Goal: Task Accomplishment & Management: Use online tool/utility

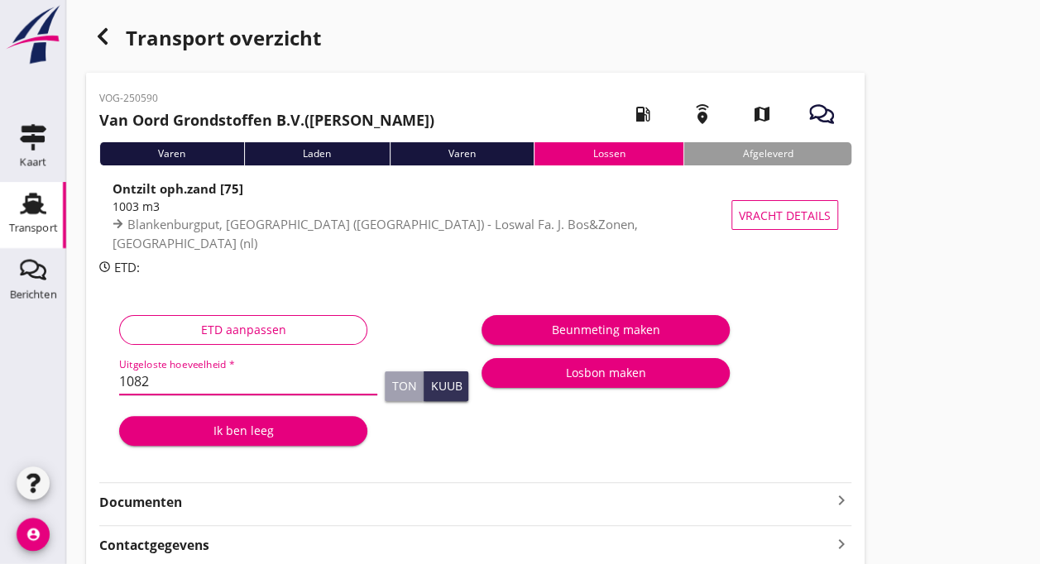
type input "1082"
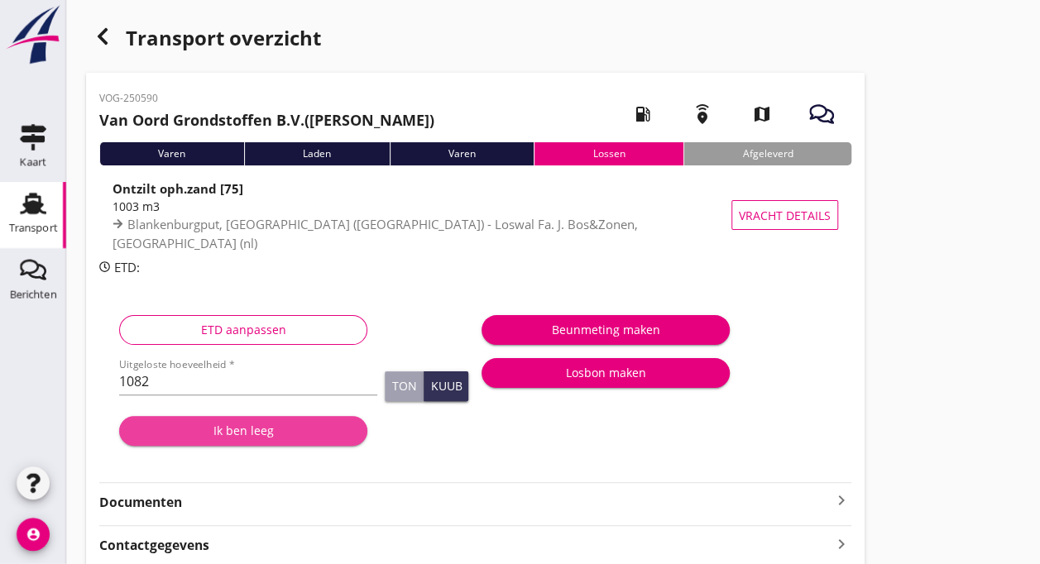
click at [215, 428] on div "Ik ben leeg" at bounding box center [243, 430] width 222 height 17
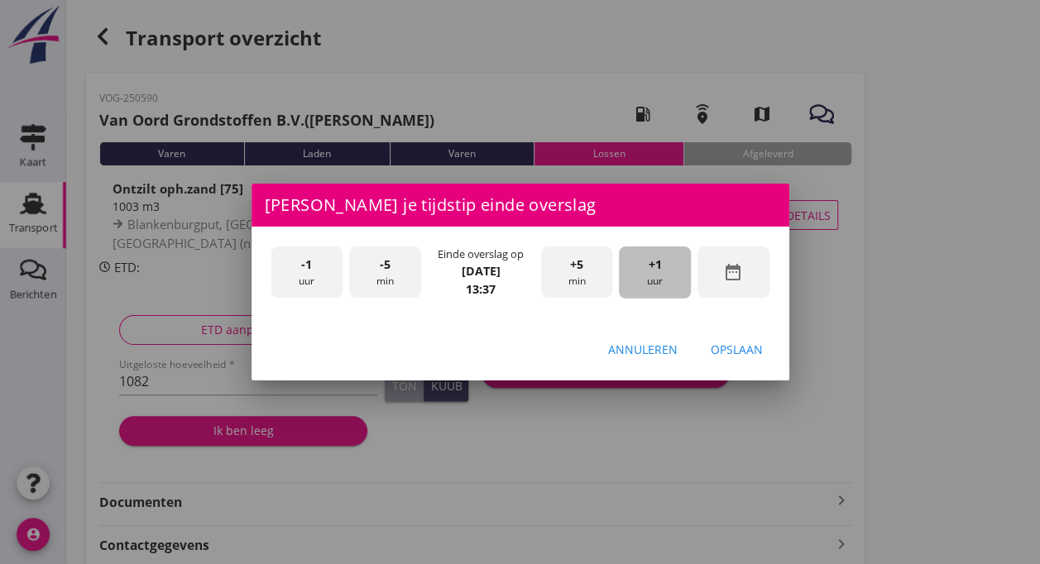
click at [648, 266] on span "+1" at bounding box center [654, 265] width 13 height 18
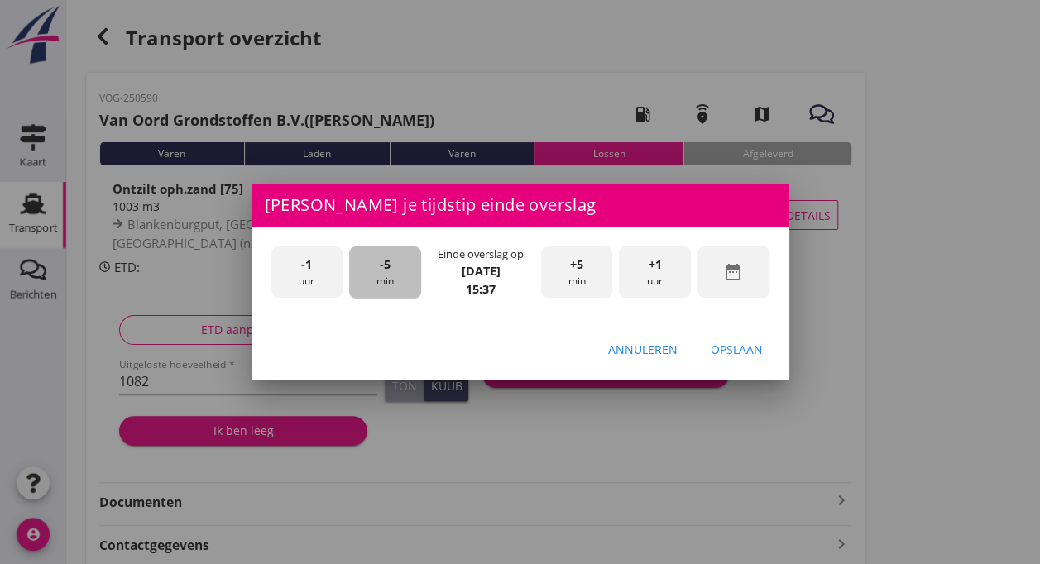
click at [398, 271] on div "-5 min" at bounding box center [385, 272] width 72 height 52
click at [748, 339] on button "Opslaan" at bounding box center [736, 349] width 79 height 30
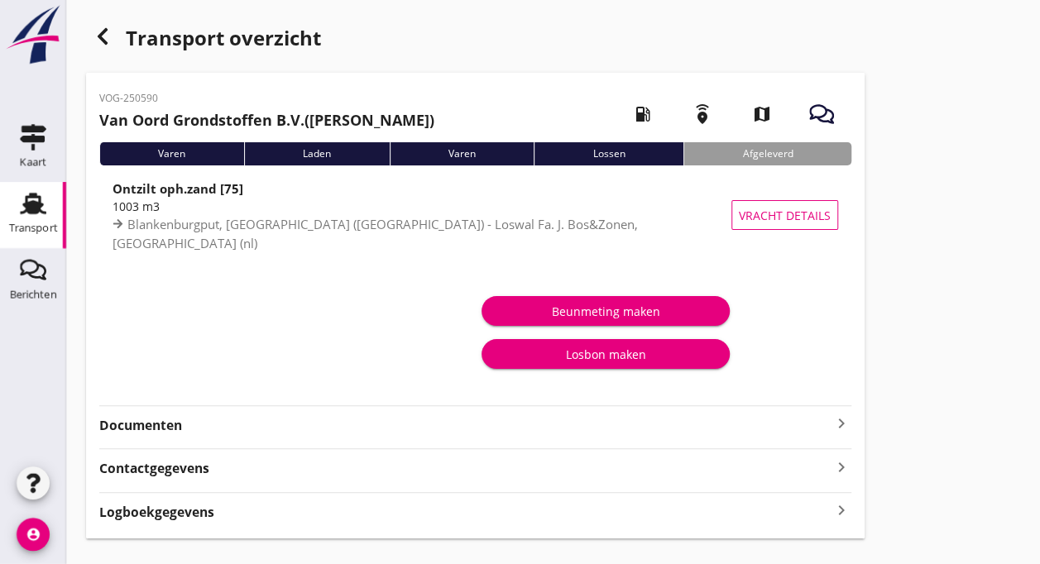
click at [35, 198] on icon "Transport" at bounding box center [33, 203] width 26 height 26
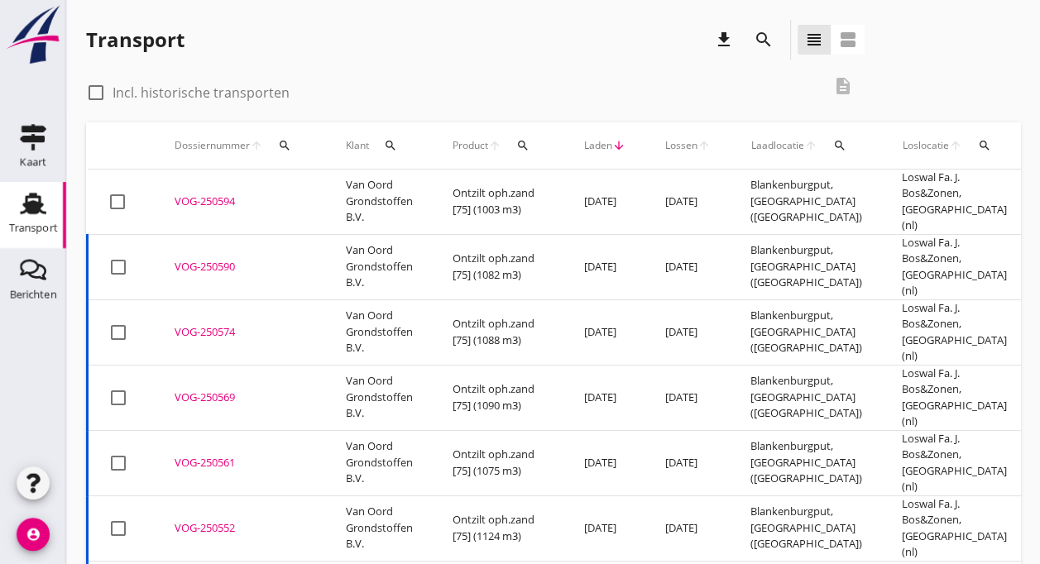
click at [250, 203] on td "VOG-250594 upload_file Drop hier uw bestand om het aan het dossier toe te voegen" at bounding box center [240, 202] width 171 height 65
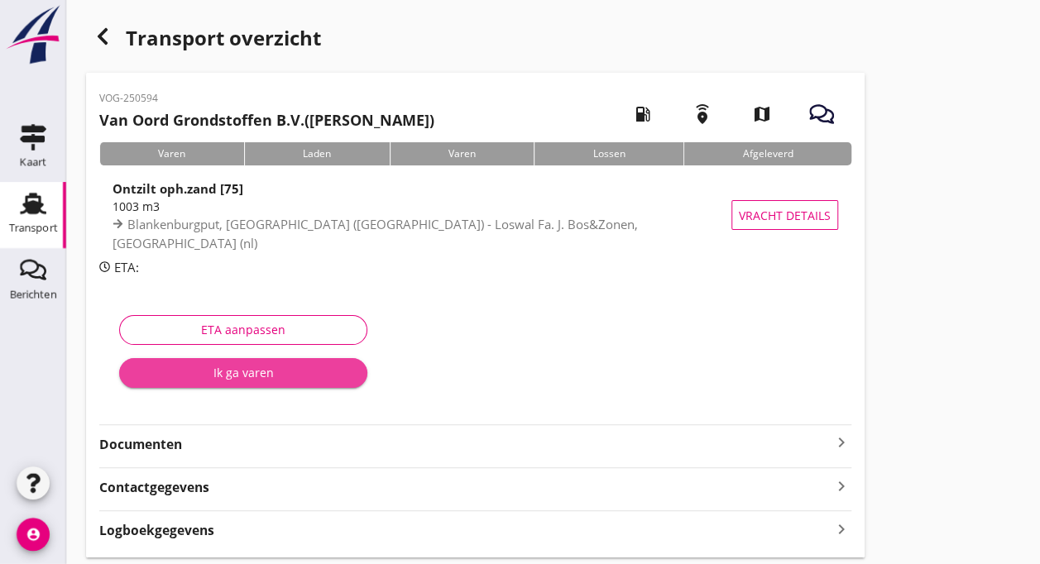
click at [270, 381] on button "Ik ga varen" at bounding box center [243, 373] width 248 height 30
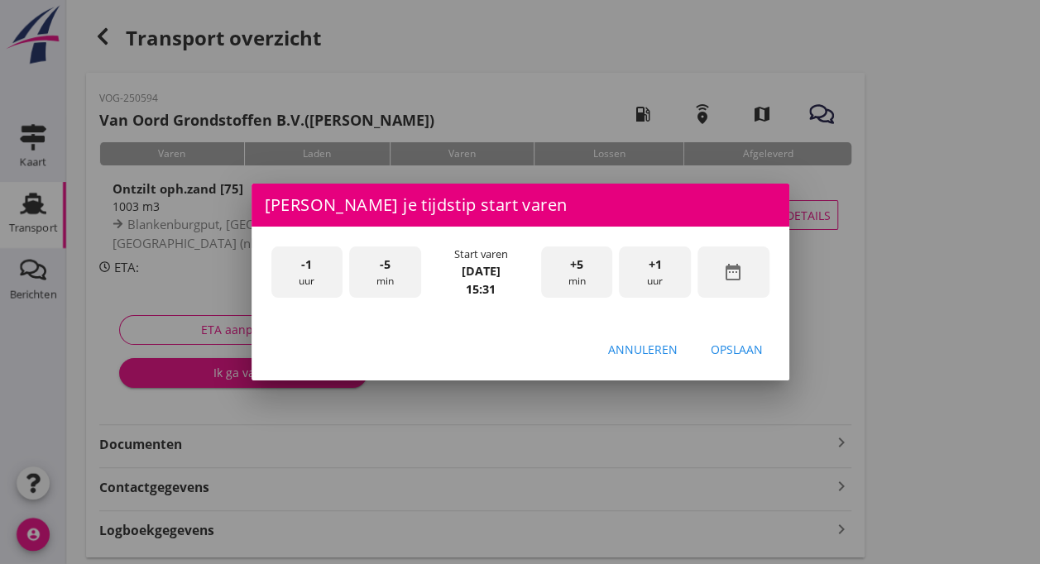
click at [404, 286] on div "-5 min" at bounding box center [385, 272] width 72 height 52
click at [587, 275] on div "+5 min" at bounding box center [577, 272] width 72 height 52
click at [738, 341] on div "Opslaan" at bounding box center [736, 349] width 52 height 17
